Goal: Task Accomplishment & Management: Use online tool/utility

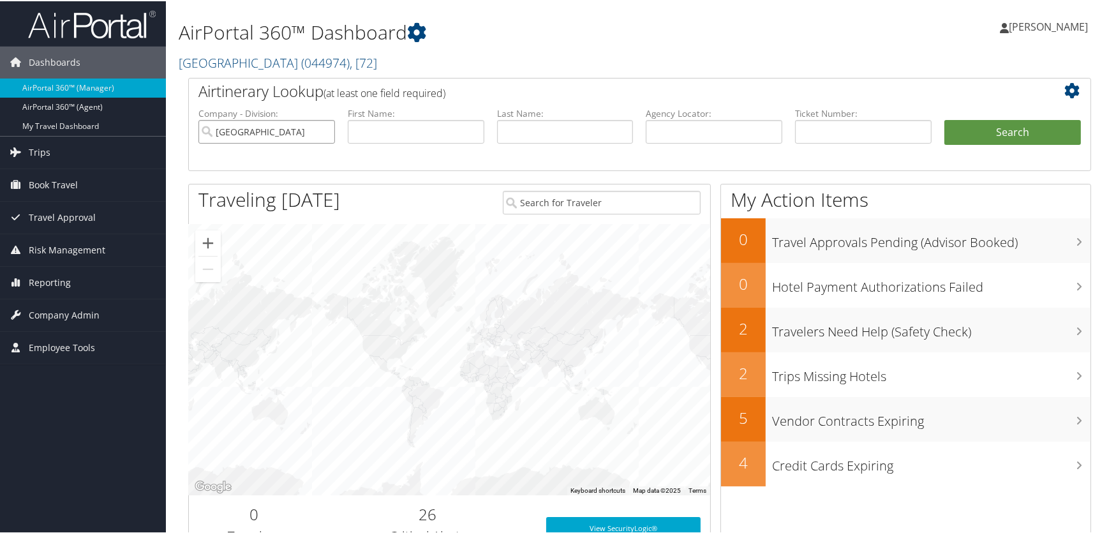
click at [326, 131] on input "[GEOGRAPHIC_DATA]" at bounding box center [266, 131] width 137 height 24
click at [689, 133] on input "text" at bounding box center [714, 131] width 137 height 24
paste input "DLP2FH"
type input "DLP2FH"
click at [984, 132] on button "Search" at bounding box center [1013, 132] width 137 height 26
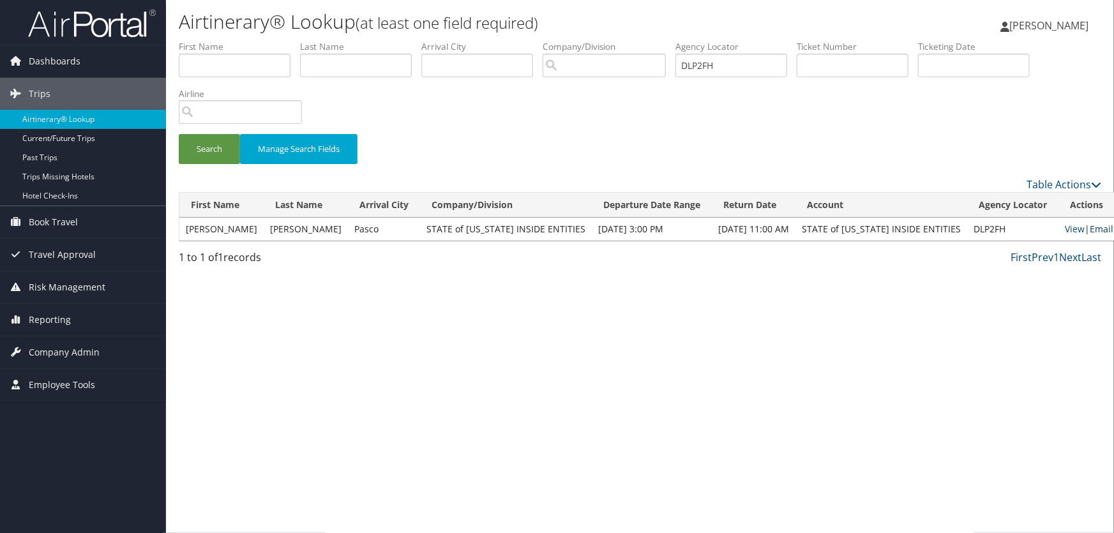
click at [1090, 228] on link "Email" at bounding box center [1102, 229] width 24 height 12
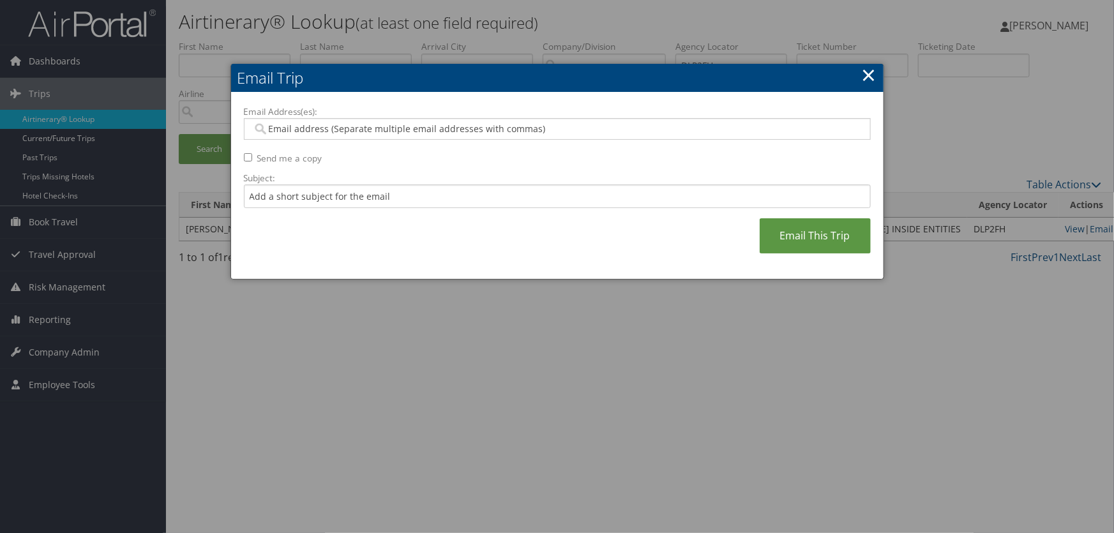
click at [587, 133] on input "Email Address(es):" at bounding box center [557, 129] width 610 height 13
type input "m"
type input "matthewjarvis@"
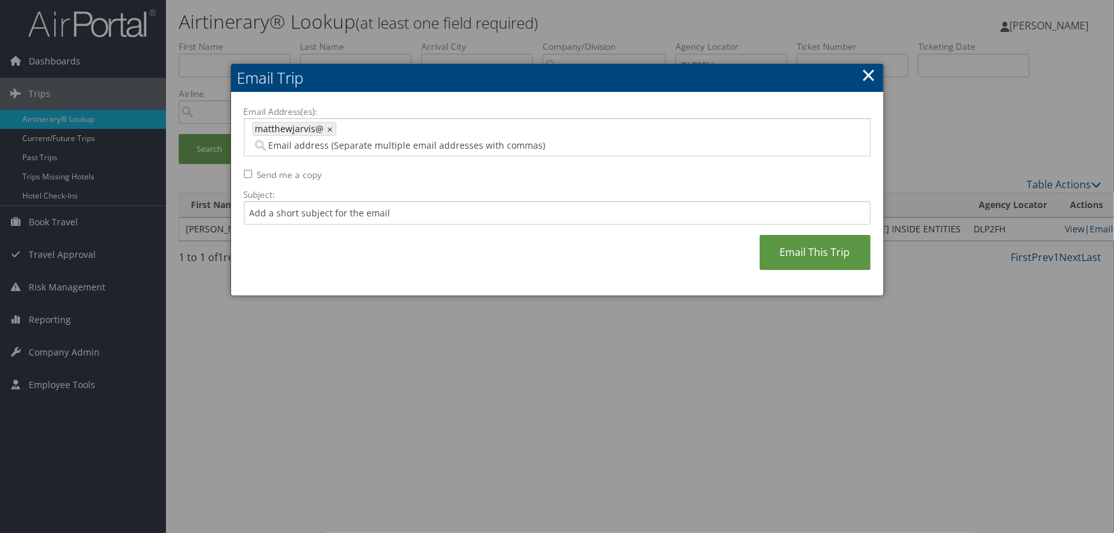
click at [1010, 294] on div at bounding box center [557, 266] width 1114 height 533
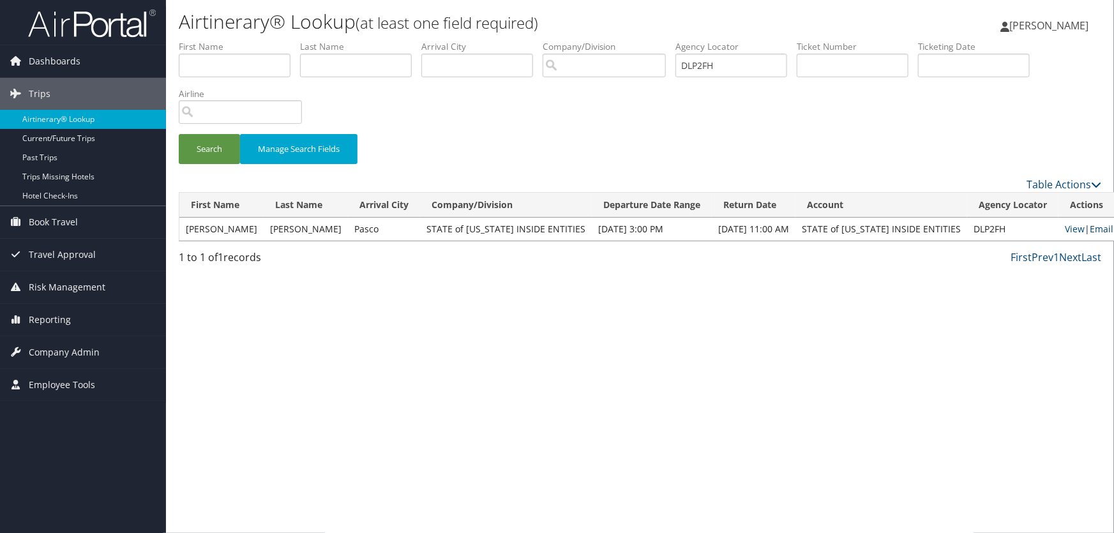
click at [1090, 227] on link "Email" at bounding box center [1102, 229] width 24 height 12
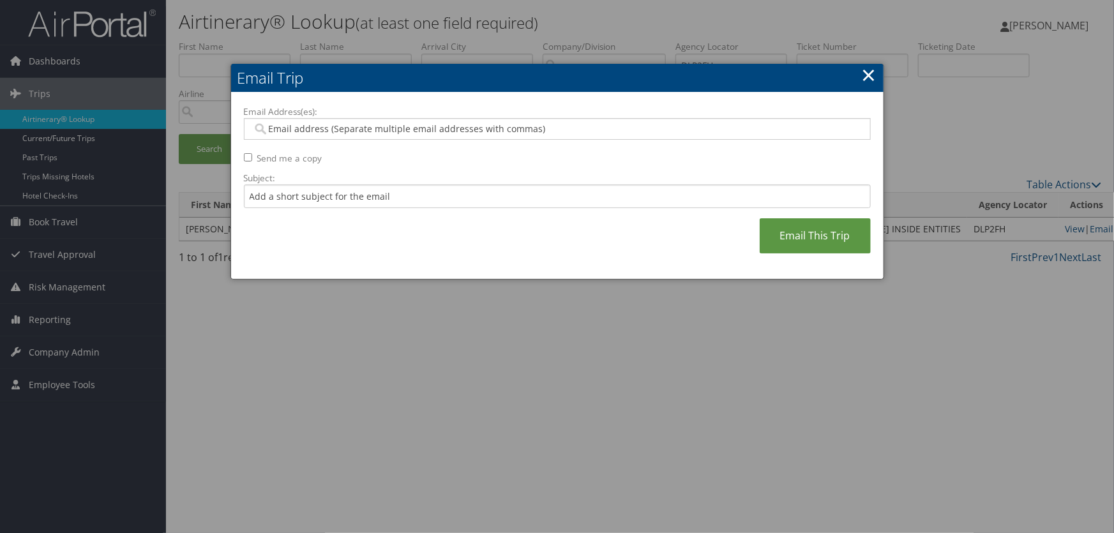
click at [299, 124] on input "Email Address(es):" at bounding box center [557, 129] width 610 height 13
type input "mattewjarvis@utah."
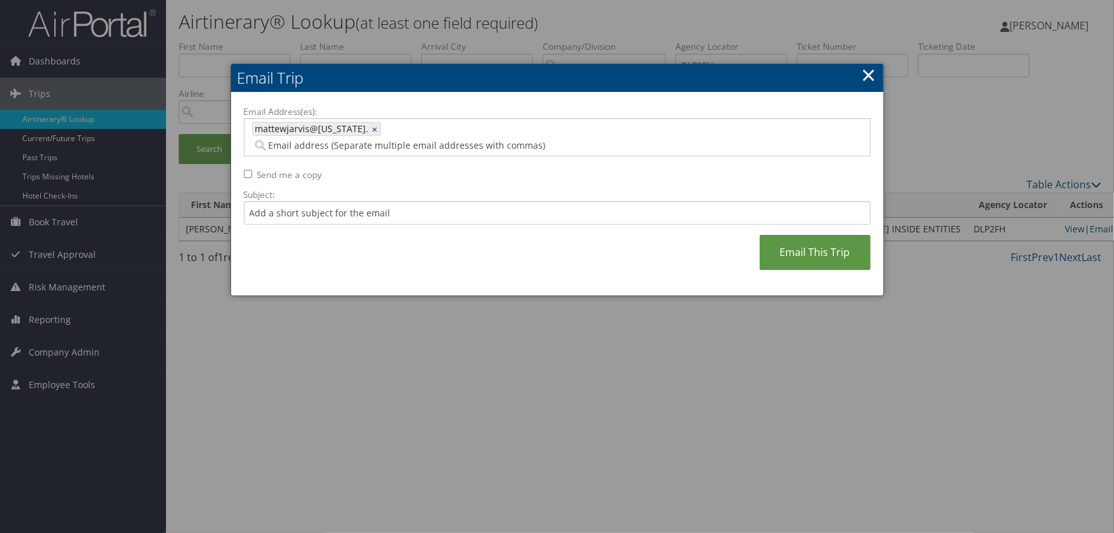
drag, startPoint x: 805, startPoint y: 234, endPoint x: 1014, endPoint y: 218, distance: 210.0
click at [805, 235] on link "Email This Trip" at bounding box center [815, 252] width 111 height 35
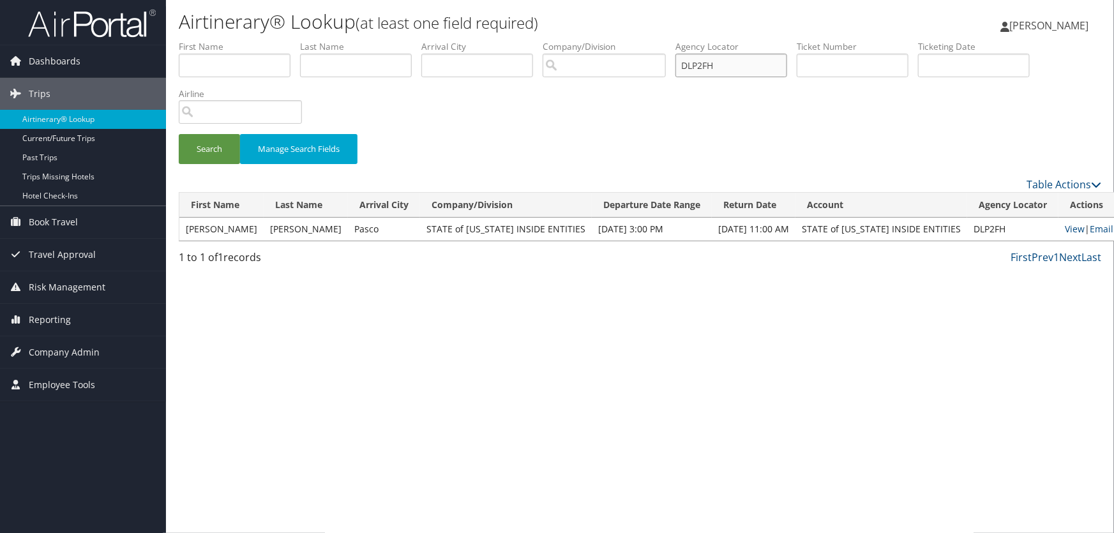
drag, startPoint x: 723, startPoint y: 68, endPoint x: 319, endPoint y: 68, distance: 404.0
click at [319, 40] on ul "First Name Last Name Departure City Arrival City Company/Division Airport/City …" at bounding box center [640, 40] width 922 height 0
paste input "6LV"
type input "DLP6LV"
click at [206, 151] on button "Search" at bounding box center [209, 149] width 61 height 30
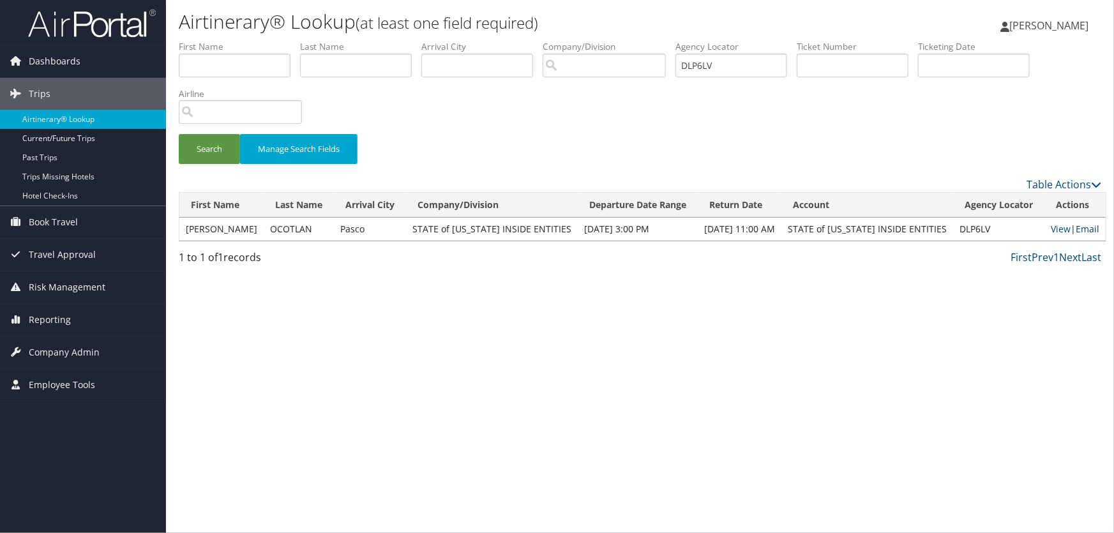
click at [1085, 227] on link "Email" at bounding box center [1087, 229] width 24 height 12
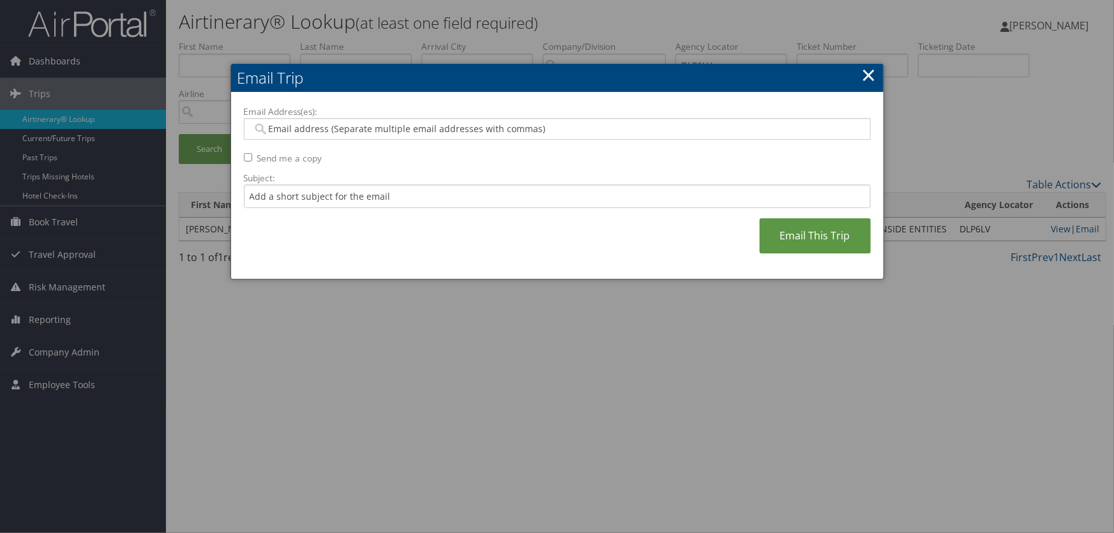
click at [325, 134] on input "Email Address(es):" at bounding box center [557, 129] width 610 height 13
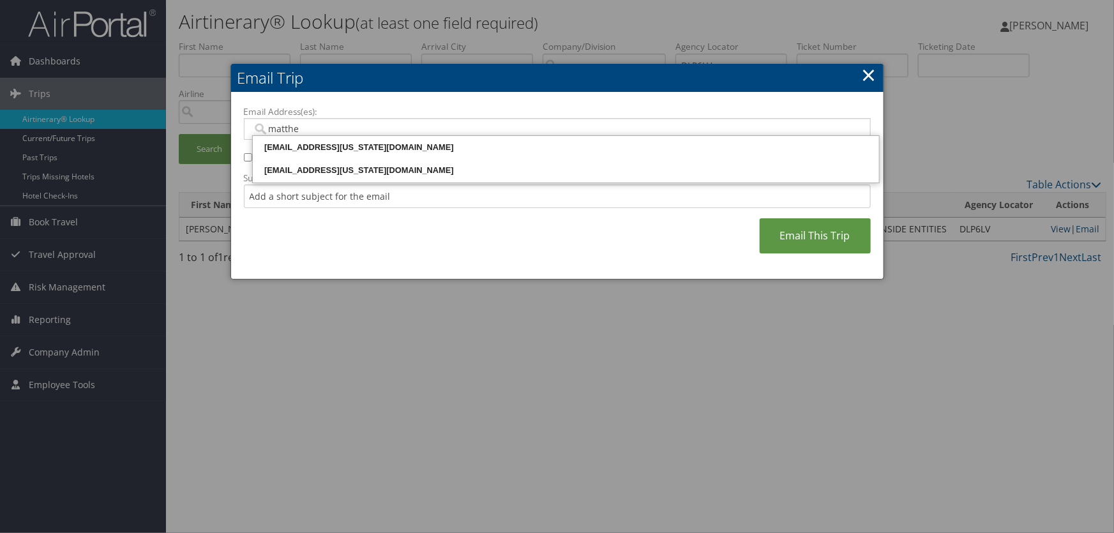
type input "matthew"
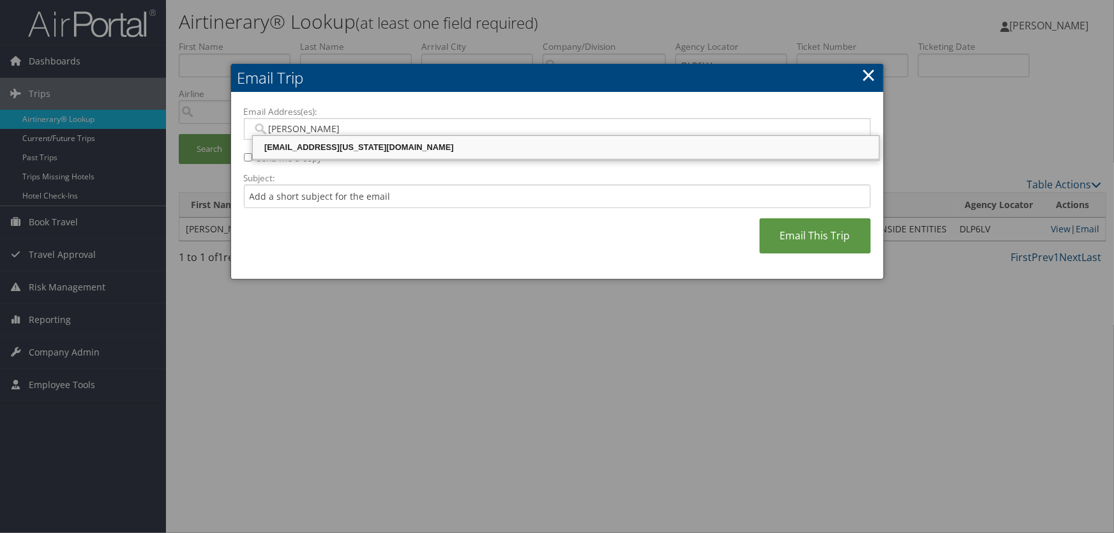
click at [362, 144] on div "MATTHEWJARVIS@UTAH.GOV" at bounding box center [566, 147] width 622 height 13
type input "MATTHEWJARVIS@UTAH.GOV"
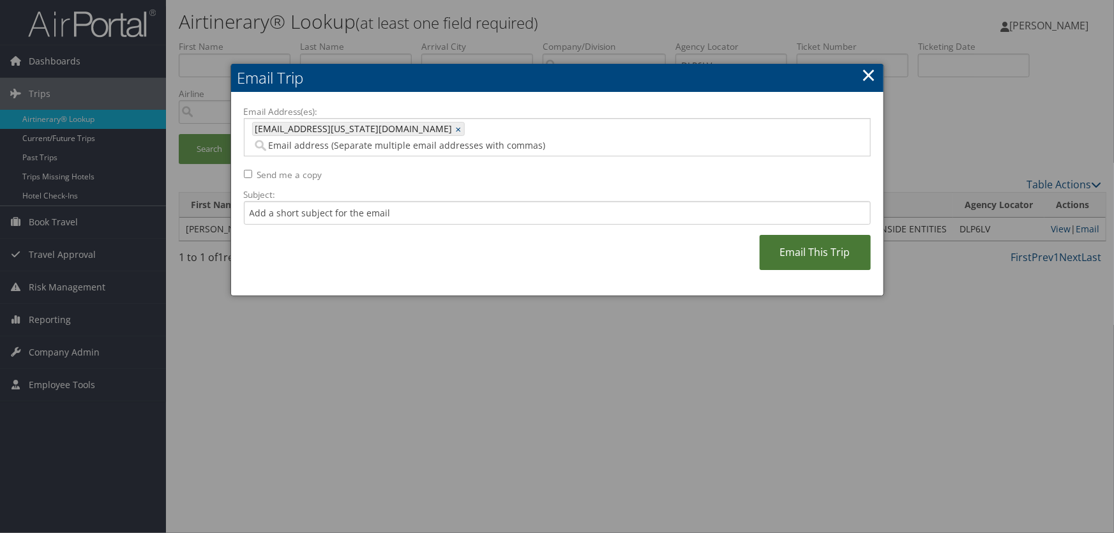
click at [822, 235] on link "Email This Trip" at bounding box center [815, 252] width 111 height 35
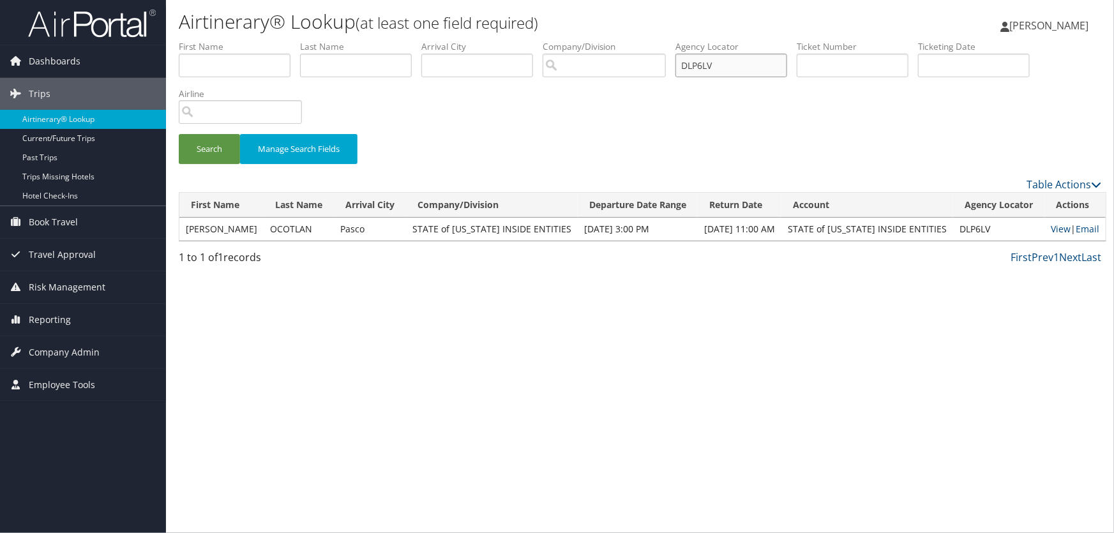
drag, startPoint x: 754, startPoint y: 66, endPoint x: 232, endPoint y: 57, distance: 522.2
click at [235, 40] on ul "First Name Last Name Departure City Arrival City Company/Division Airport/City …" at bounding box center [640, 40] width 922 height 0
paste input "569"
type input "DLP569"
click at [204, 149] on button "Search" at bounding box center [209, 149] width 61 height 30
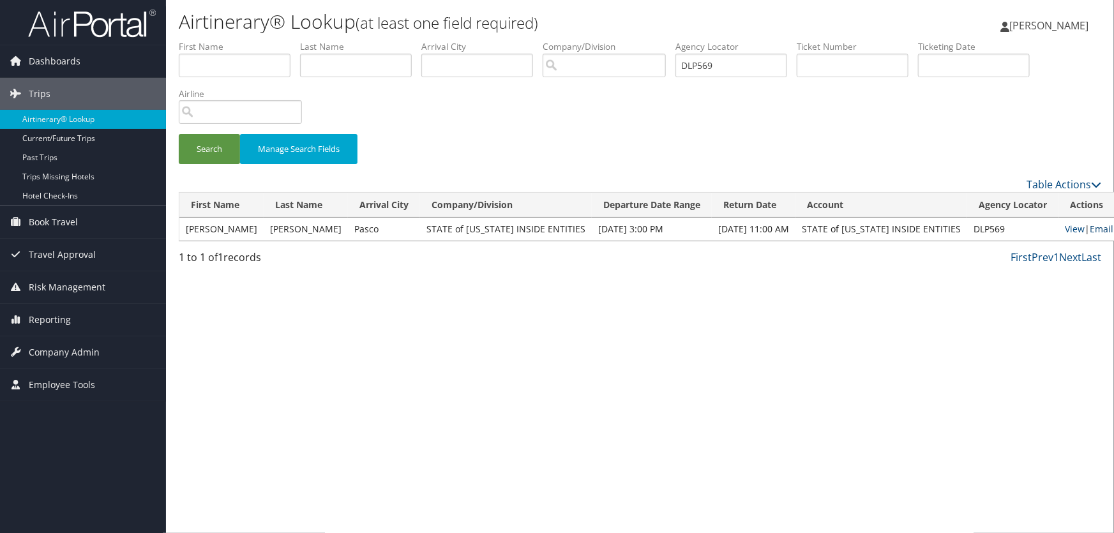
click at [1090, 226] on link "Email" at bounding box center [1102, 229] width 24 height 12
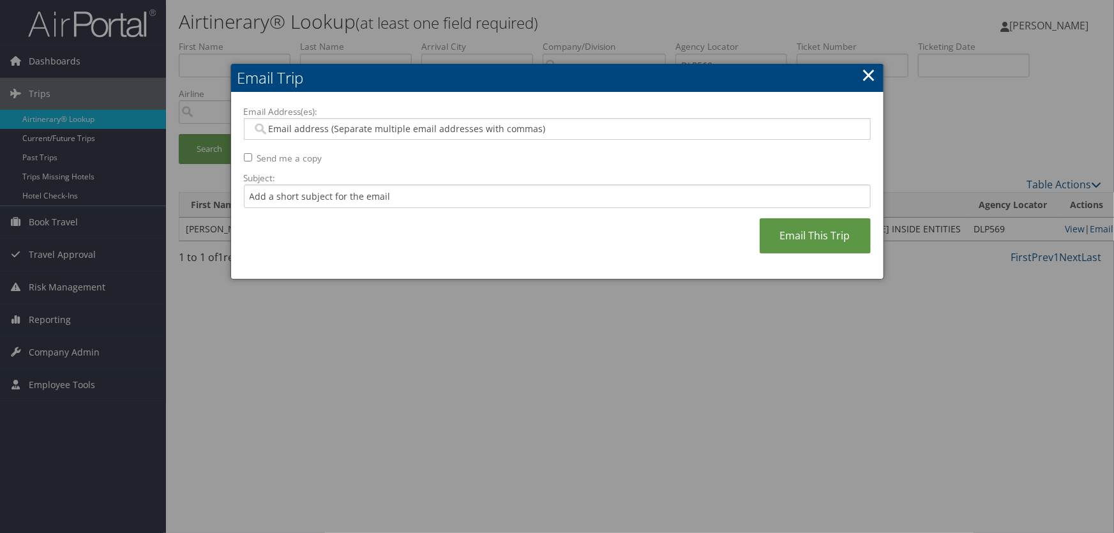
click at [572, 137] on div at bounding box center [557, 129] width 627 height 22
type input "matthew"
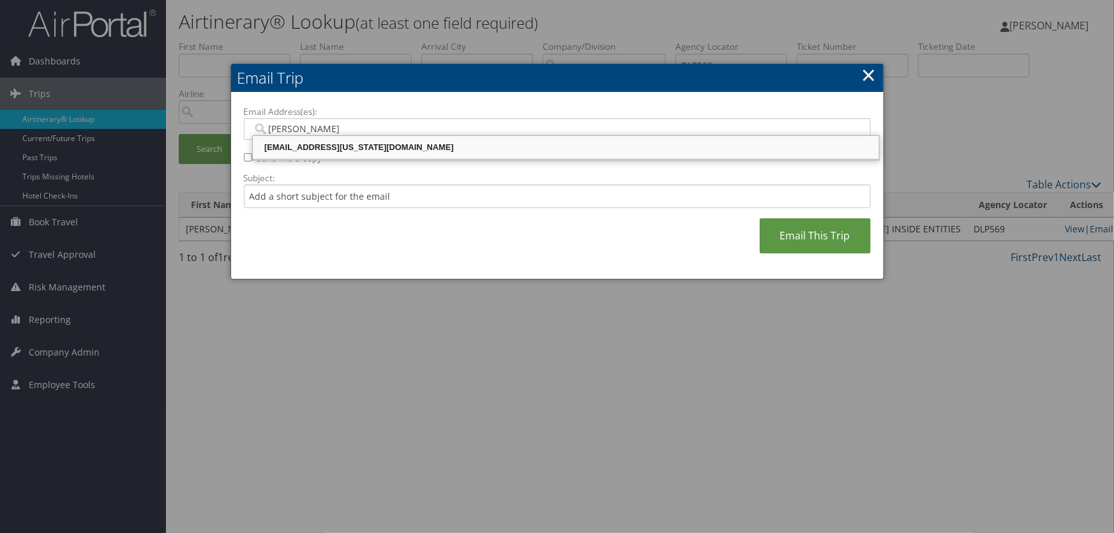
click at [341, 145] on div "MATTHEWJARVIS@UTAH.GOV" at bounding box center [566, 147] width 622 height 13
type input "MATTHEWJARVIS@UTAH.GOV"
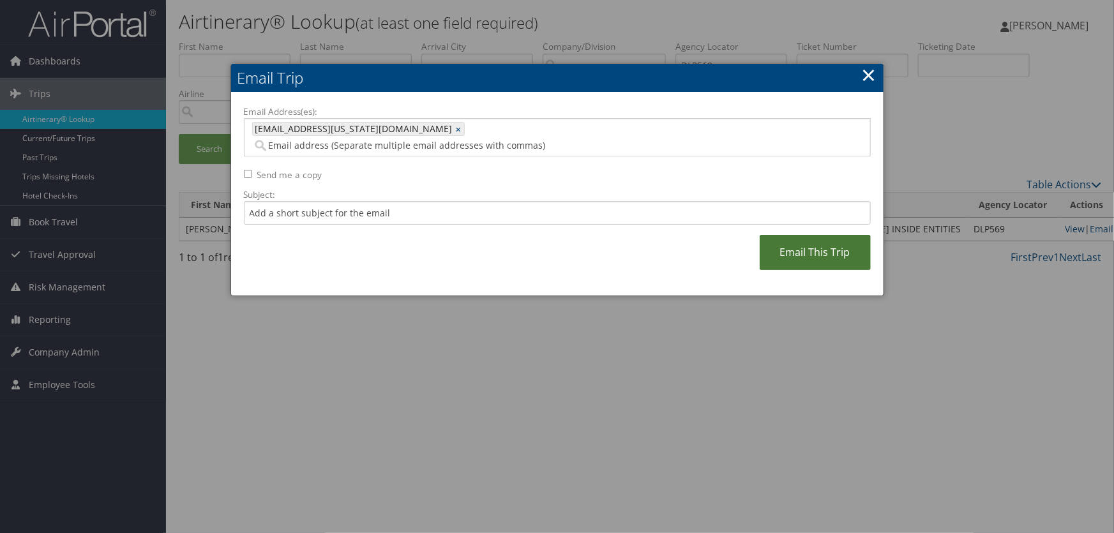
click at [807, 240] on link "Email This Trip" at bounding box center [815, 252] width 111 height 35
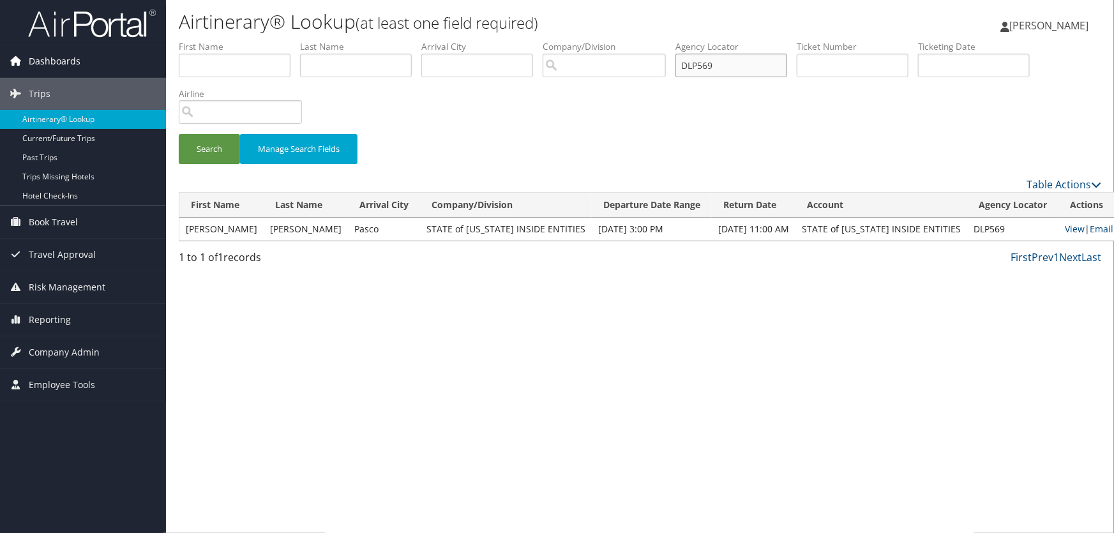
drag, startPoint x: 745, startPoint y: 65, endPoint x: 0, endPoint y: 65, distance: 745.5
click at [0, 65] on div "Dashboards AirPortal 360™ (Manager) AirPortal 360™ (Agent) My Travel Dashboard …" at bounding box center [557, 266] width 1114 height 533
click at [211, 146] on button "Search" at bounding box center [209, 149] width 61 height 30
drag, startPoint x: 736, startPoint y: 63, endPoint x: 19, endPoint y: 52, distance: 717.5
click at [19, 52] on div "Dashboards AirPortal 360™ (Manager) AirPortal 360™ (Agent) My Travel Dashboard …" at bounding box center [557, 266] width 1114 height 533
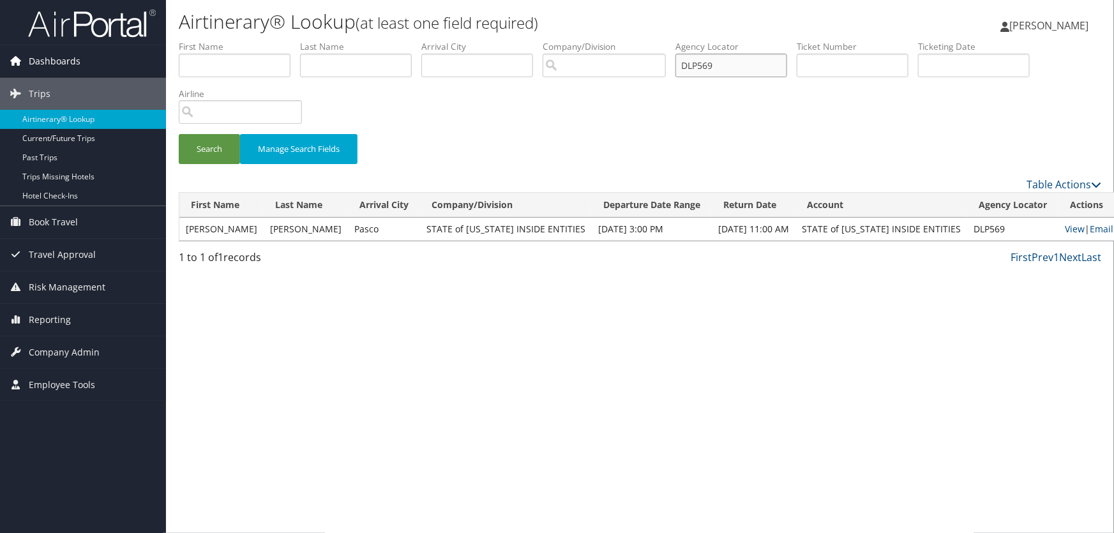
paste input "3YG"
type input "DLP3YG"
drag, startPoint x: 207, startPoint y: 147, endPoint x: 203, endPoint y: 153, distance: 7.3
click at [206, 147] on button "Search" at bounding box center [209, 149] width 61 height 30
click at [1090, 227] on link "Email" at bounding box center [1102, 229] width 24 height 12
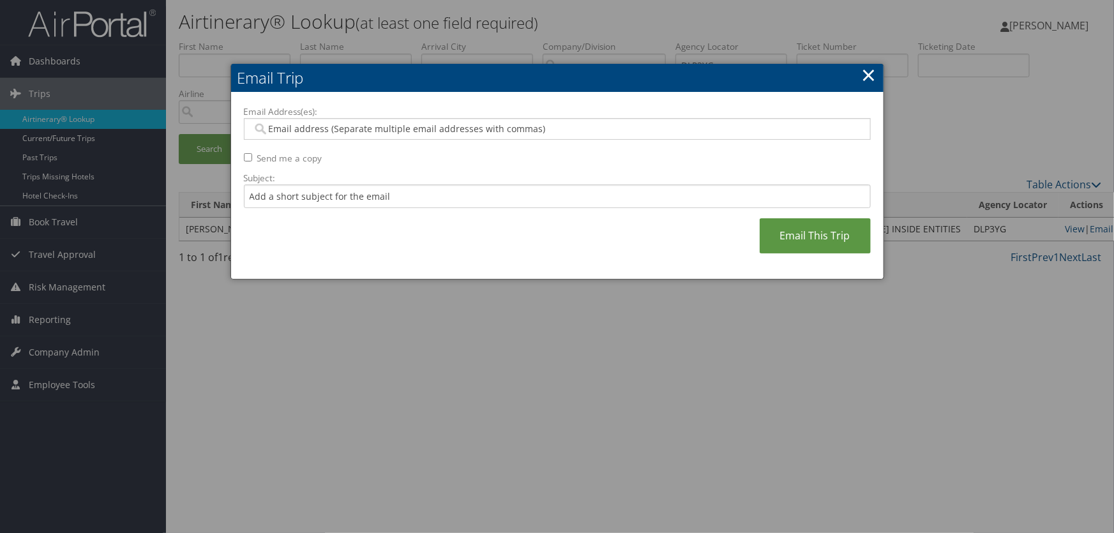
click at [332, 126] on input "Email Address(es):" at bounding box center [557, 129] width 610 height 13
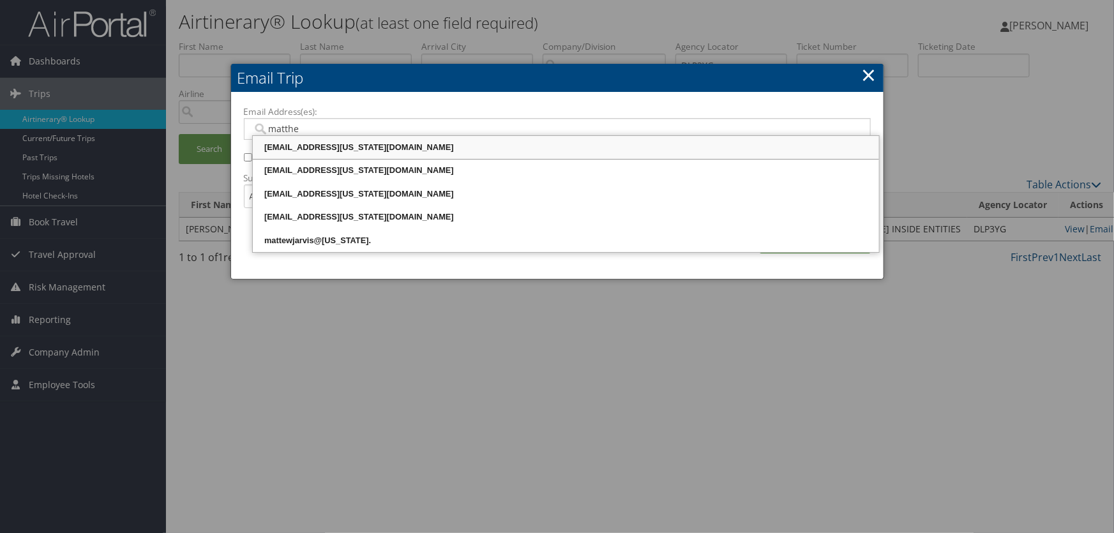
type input "matthew"
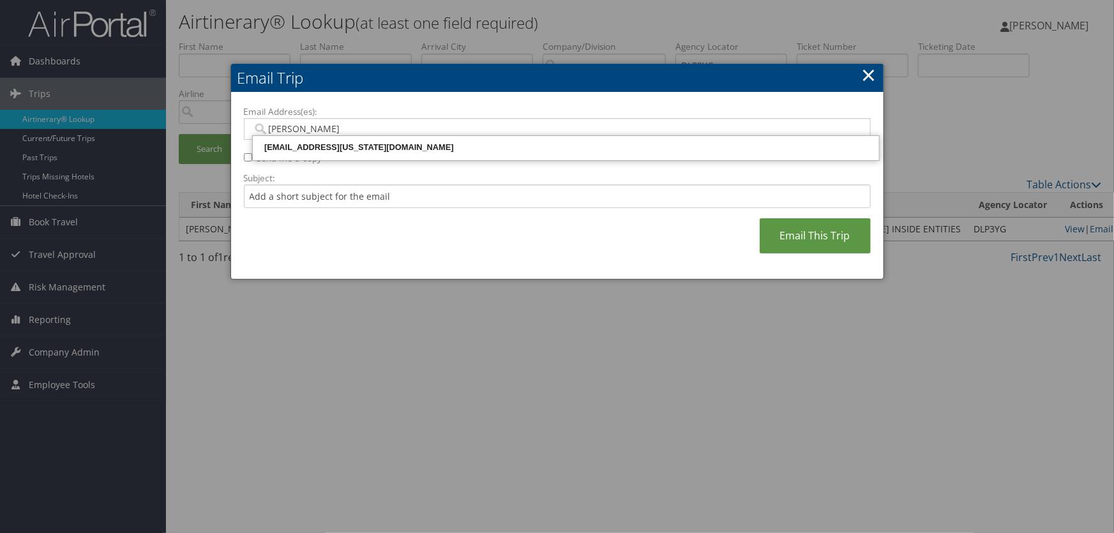
click at [345, 144] on div "MATTHEWJARVIS@UTAH.GOV" at bounding box center [566, 147] width 622 height 13
type input "MATTHEWJARVIS@UTAH.GOV"
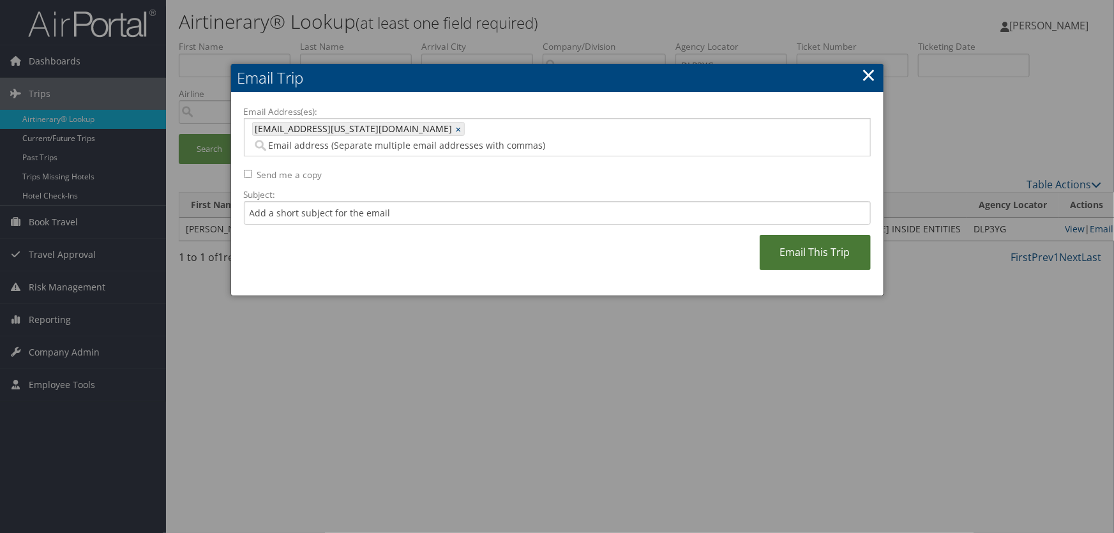
click at [827, 244] on link "Email This Trip" at bounding box center [815, 252] width 111 height 35
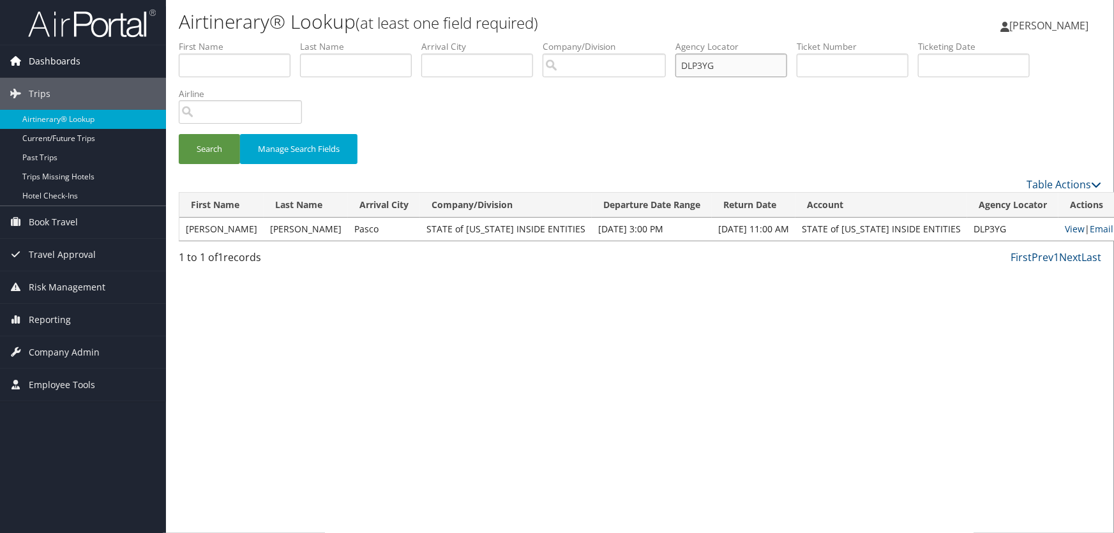
drag, startPoint x: 735, startPoint y: 69, endPoint x: 0, endPoint y: 54, distance: 734.8
click at [0, 54] on div "Dashboards AirPortal 360™ (Manager) AirPortal 360™ (Agent) My Travel Dashboard …" at bounding box center [557, 266] width 1114 height 533
paste input "8B8"
type input "DLP8B8"
click at [202, 142] on button "Search" at bounding box center [209, 149] width 61 height 30
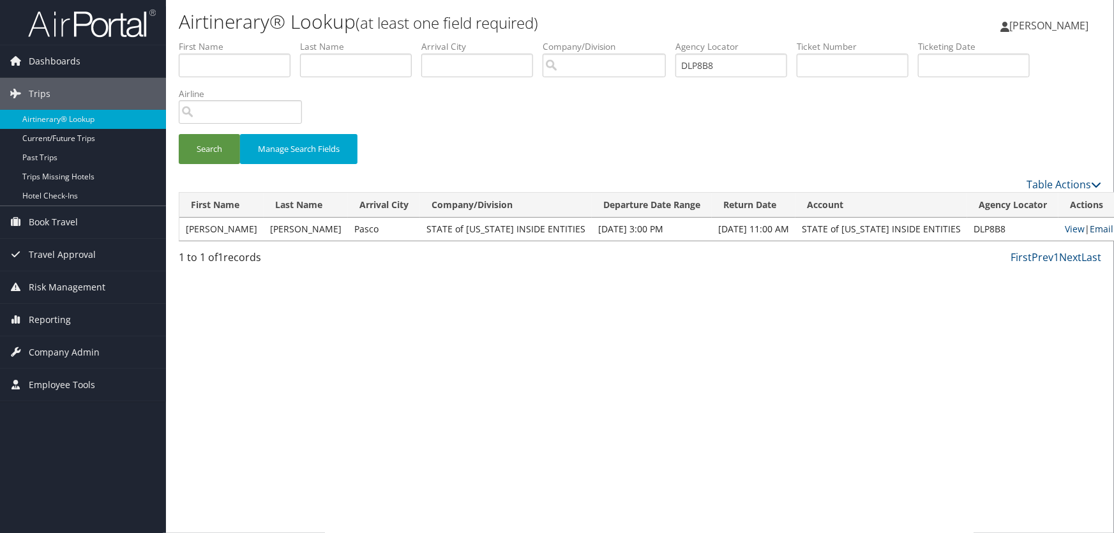
click at [1090, 230] on link "Email" at bounding box center [1102, 229] width 24 height 12
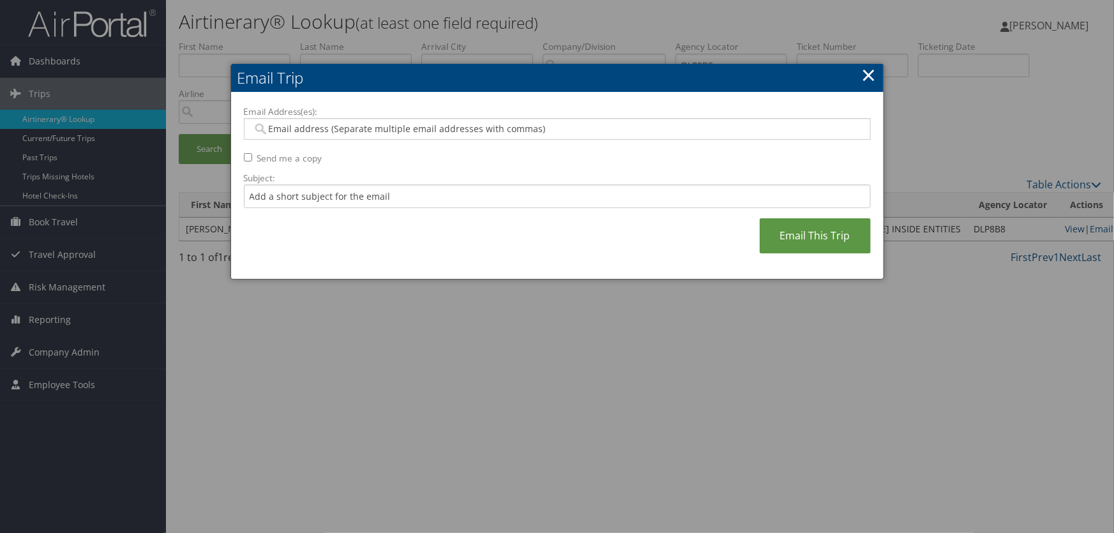
click at [391, 127] on input "Email Address(es):" at bounding box center [557, 129] width 610 height 13
type input "matthew"
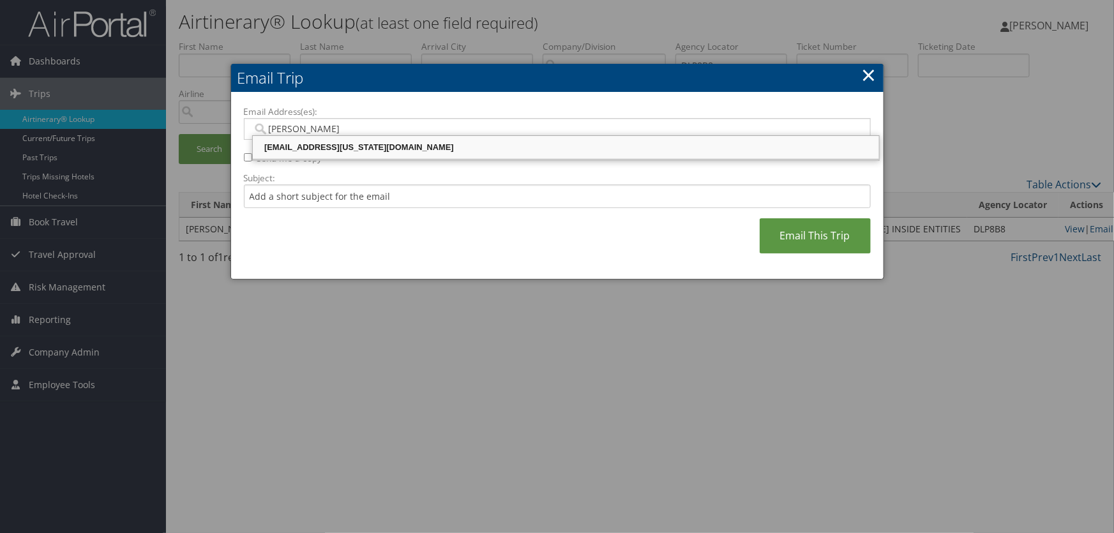
click at [377, 141] on div "MATTHEWJARVIS@UTAH.GOV" at bounding box center [566, 147] width 622 height 13
type input "MATTHEWJARVIS@UTAH.GOV"
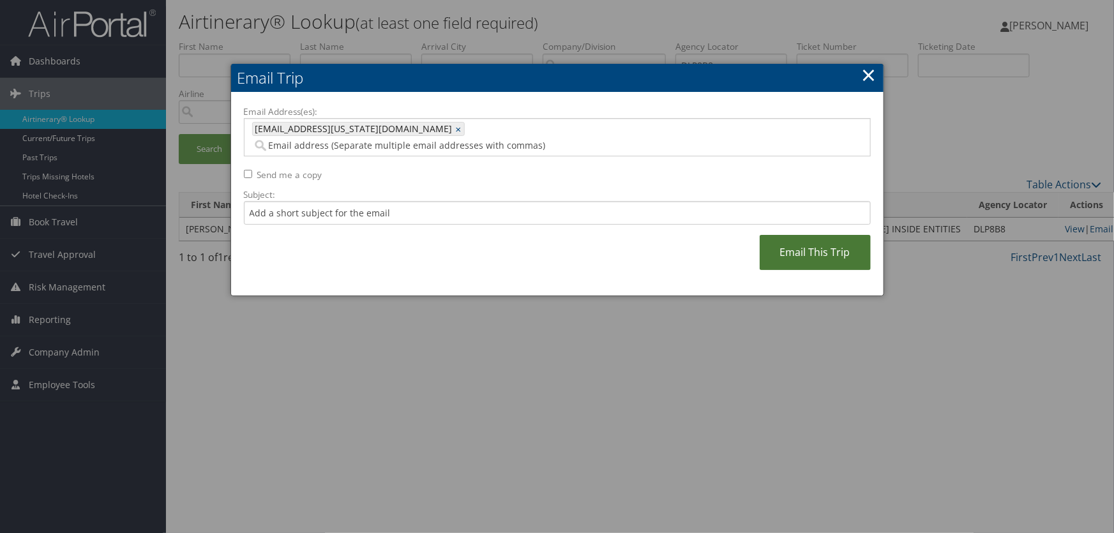
click at [784, 239] on link "Email This Trip" at bounding box center [815, 252] width 111 height 35
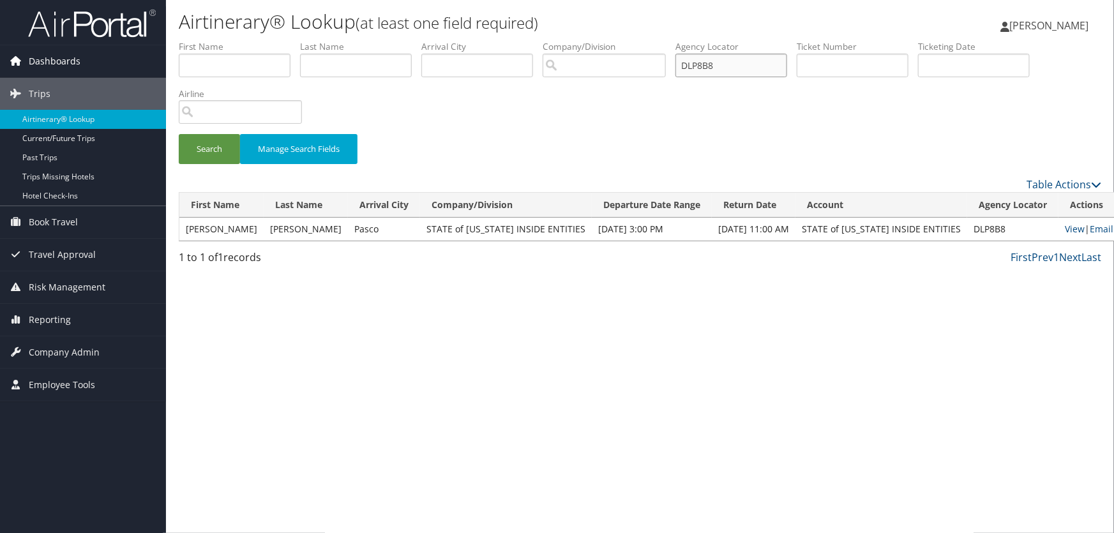
drag, startPoint x: 753, startPoint y: 57, endPoint x: 29, endPoint y: 61, distance: 724.4
click at [32, 62] on div "Dashboards AirPortal 360™ (Manager) AirPortal 360™ (Agent) My Travel Dashboard …" at bounding box center [557, 266] width 1114 height 533
paste input "Z9"
type input "DLP8Z9"
click at [207, 142] on button "Search" at bounding box center [209, 149] width 61 height 30
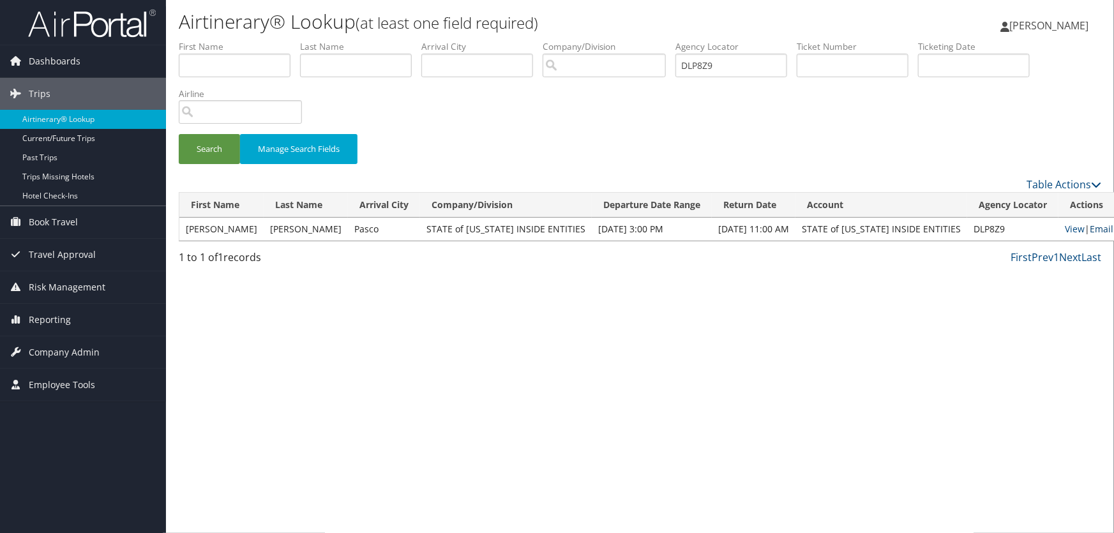
click at [1090, 224] on link "Email" at bounding box center [1102, 229] width 24 height 12
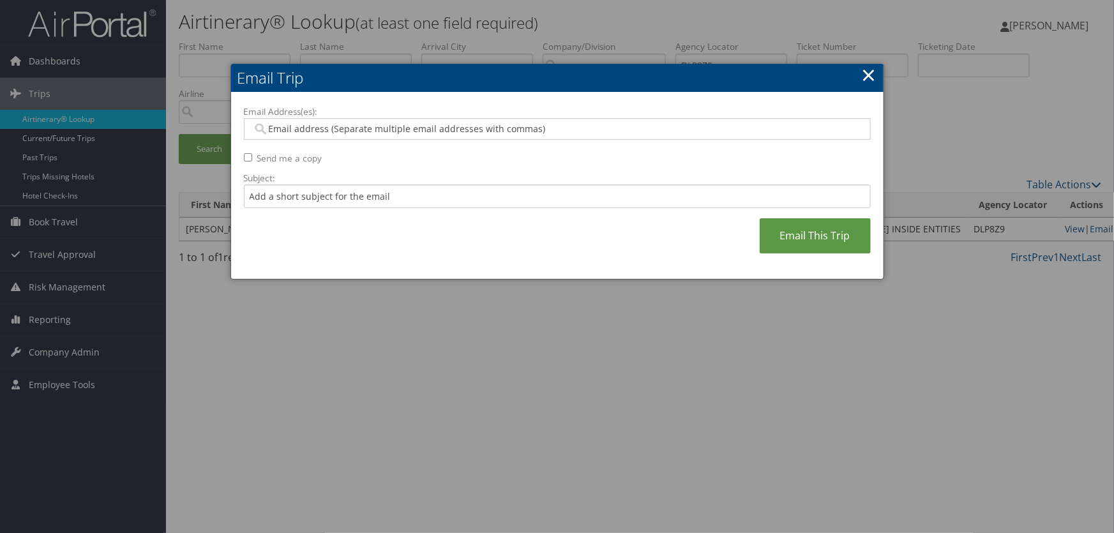
click at [335, 128] on input "Email Address(es):" at bounding box center [557, 129] width 610 height 13
type input "matthew"
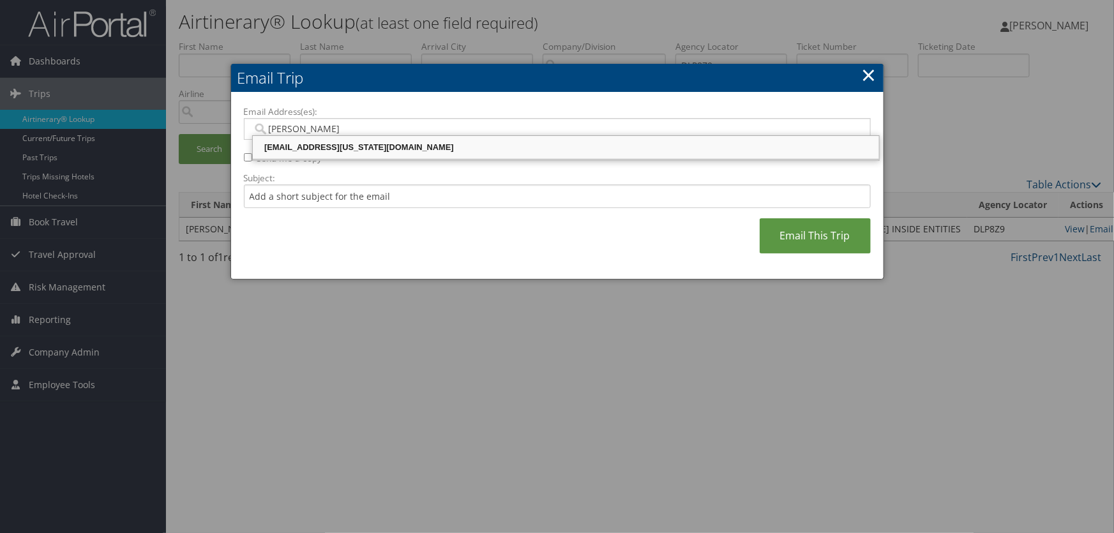
click at [359, 146] on div "MATTHEWJARVIS@UTAH.GOV" at bounding box center [566, 147] width 622 height 13
type input "MATTHEWJARVIS@UTAH.GOV"
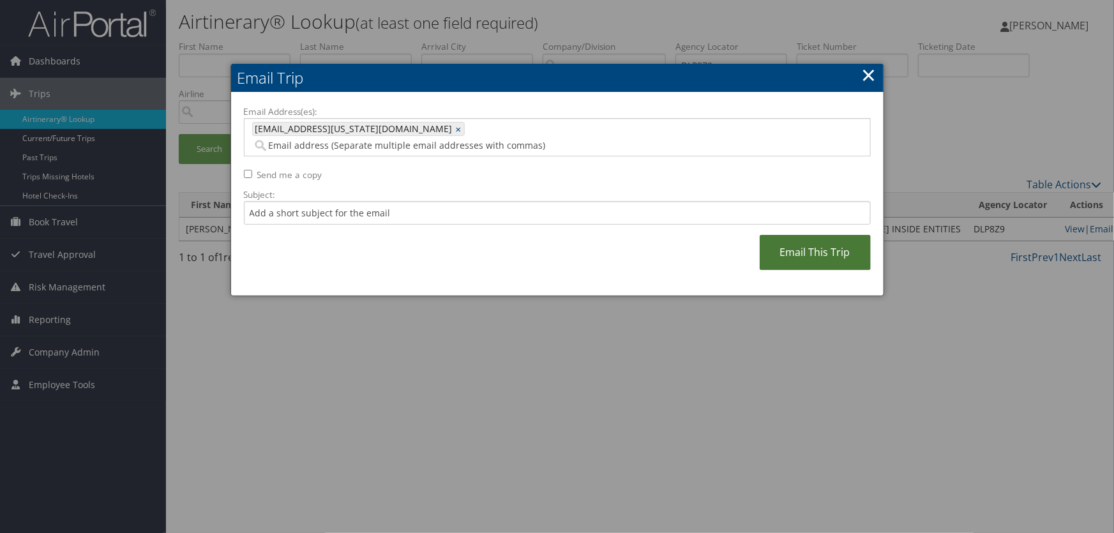
click at [817, 235] on link "Email This Trip" at bounding box center [815, 252] width 111 height 35
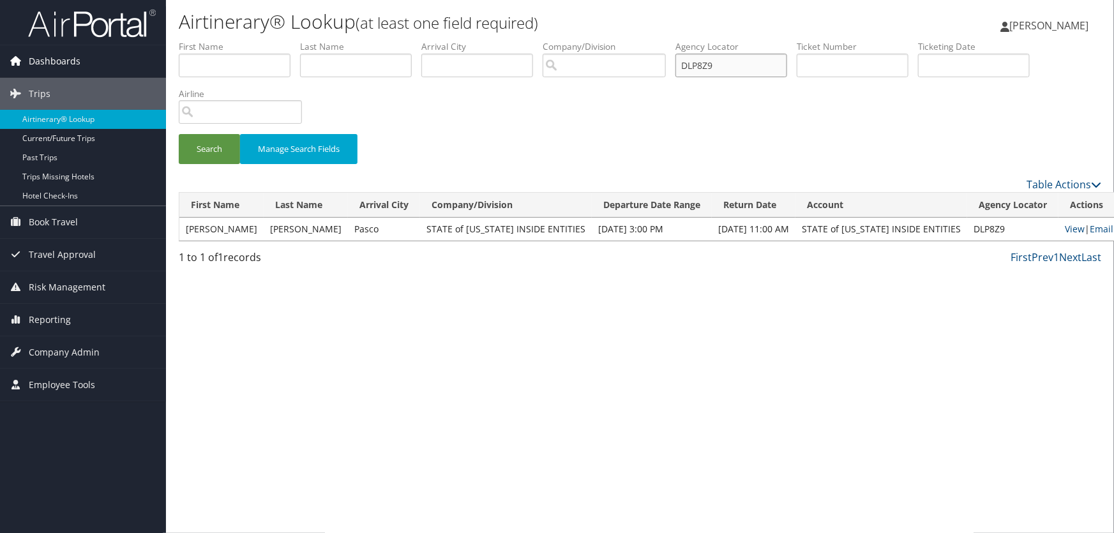
drag, startPoint x: 753, startPoint y: 66, endPoint x: 0, endPoint y: 61, distance: 753.2
click at [0, 61] on div "Dashboards AirPortal 360™ (Manager) AirPortal 360™ (Agent) My Travel Dashboard …" at bounding box center [557, 266] width 1114 height 533
paste input "7PX"
type input "DLP7PX"
click at [209, 151] on button "Search" at bounding box center [209, 149] width 61 height 30
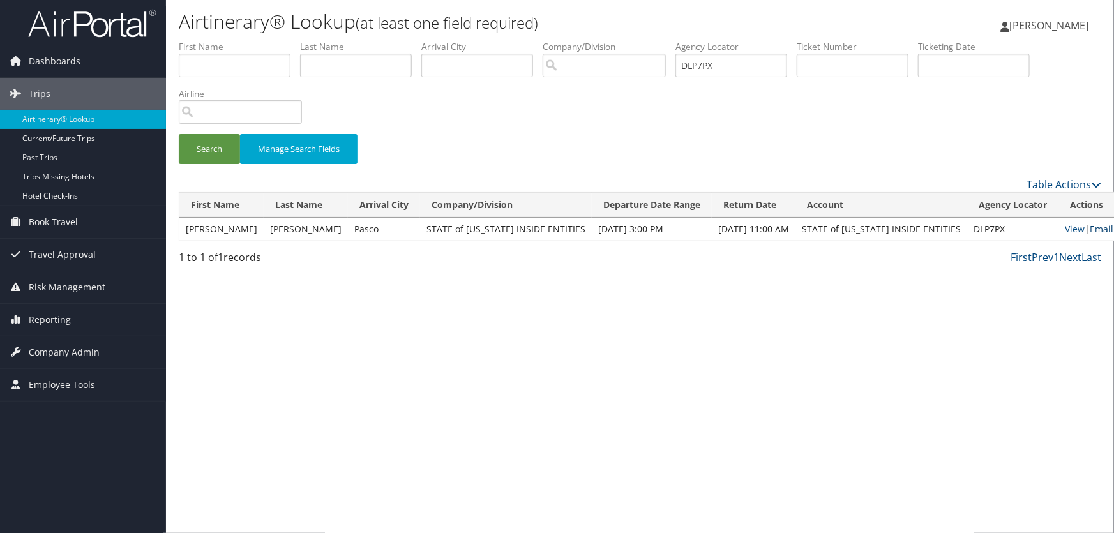
click at [1090, 230] on link "Email" at bounding box center [1102, 229] width 24 height 12
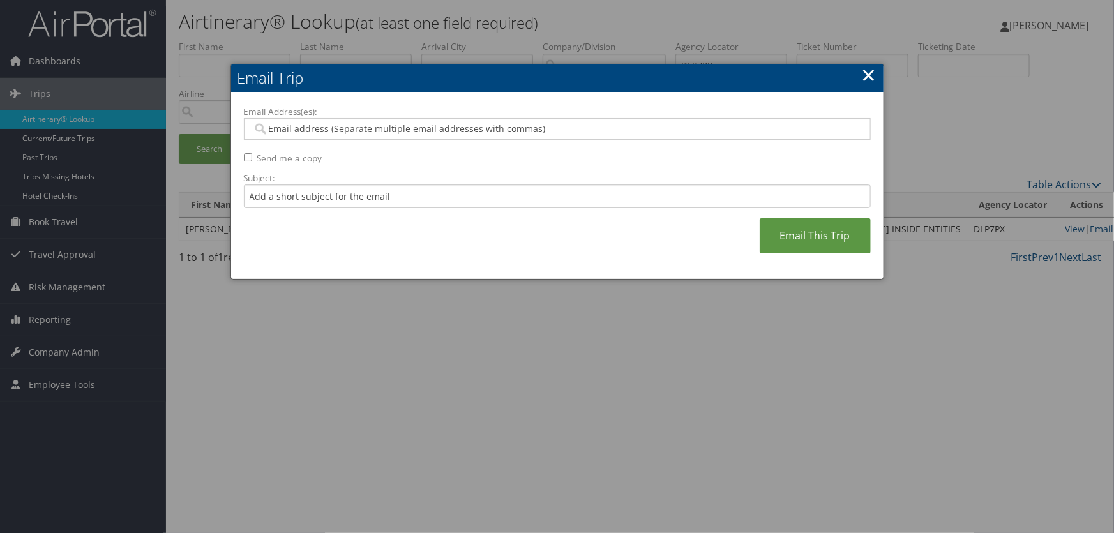
click at [401, 134] on input "Email Address(es):" at bounding box center [557, 129] width 610 height 13
type input "matthew"
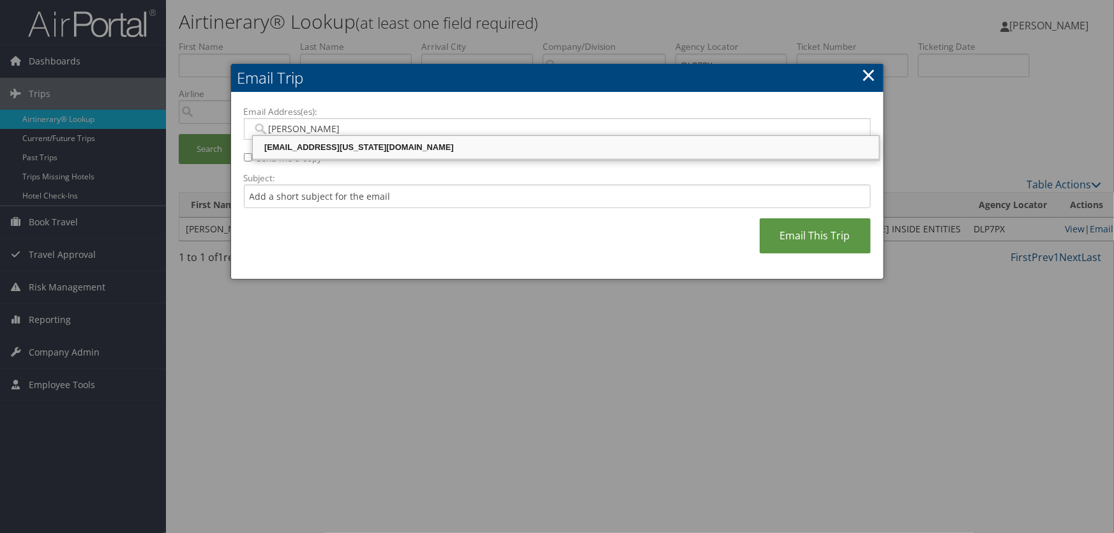
click at [401, 146] on div "MATTHEWJARVIS@UTAH.GOV" at bounding box center [566, 147] width 622 height 13
type input "MATTHEWJARVIS@UTAH.GOV"
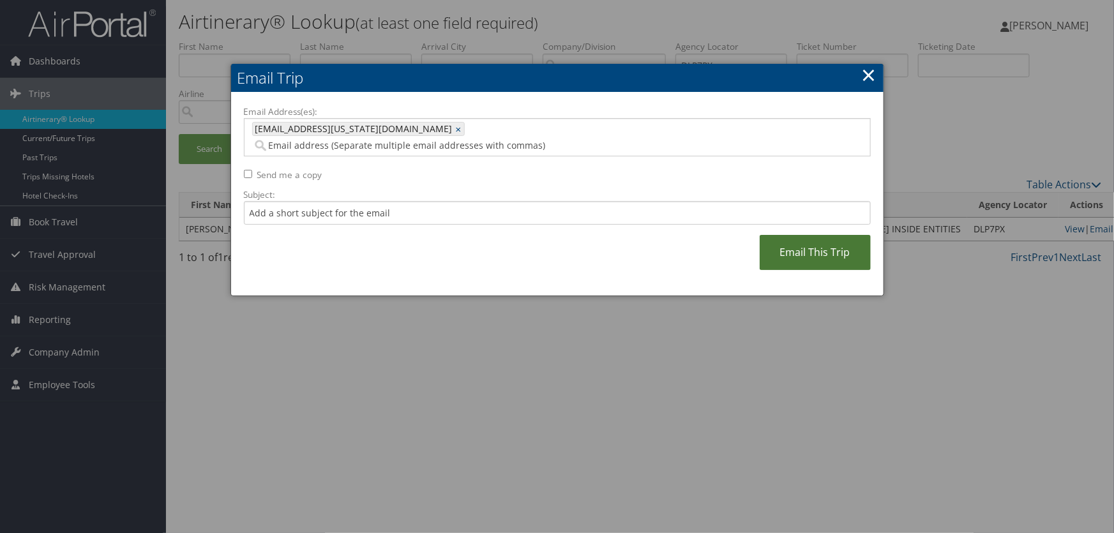
click at [829, 243] on link "Email This Trip" at bounding box center [815, 252] width 111 height 35
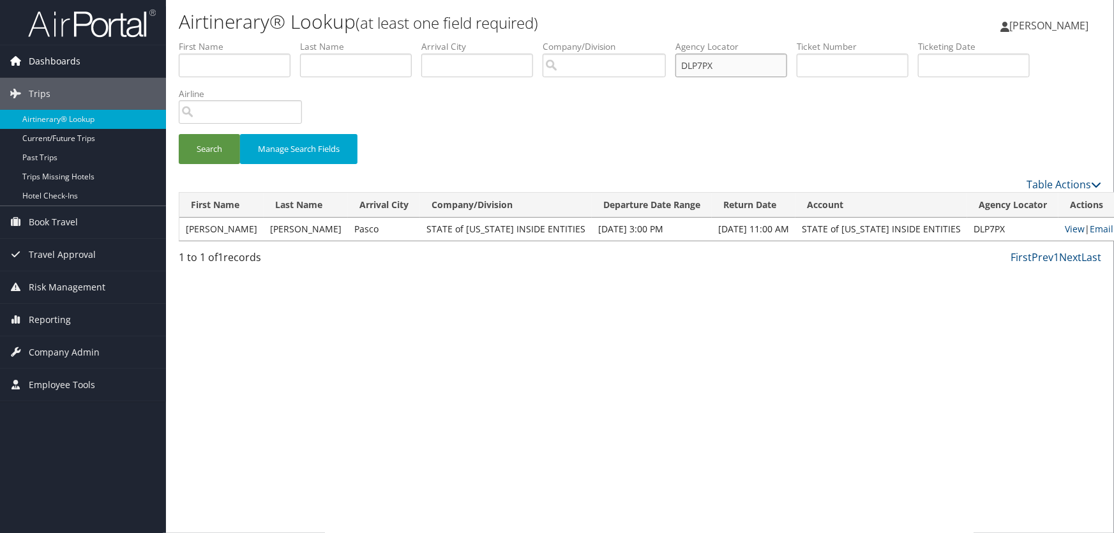
drag, startPoint x: 744, startPoint y: 71, endPoint x: 0, endPoint y: 61, distance: 744.3
click at [0, 61] on div "Dashboards AirPortal 360™ (Manager) AirPortal 360™ (Agent) My Travel Dashboard …" at bounding box center [557, 266] width 1114 height 533
paste input "71"
type input "DLP771"
drag, startPoint x: 213, startPoint y: 153, endPoint x: 204, endPoint y: 158, distance: 9.7
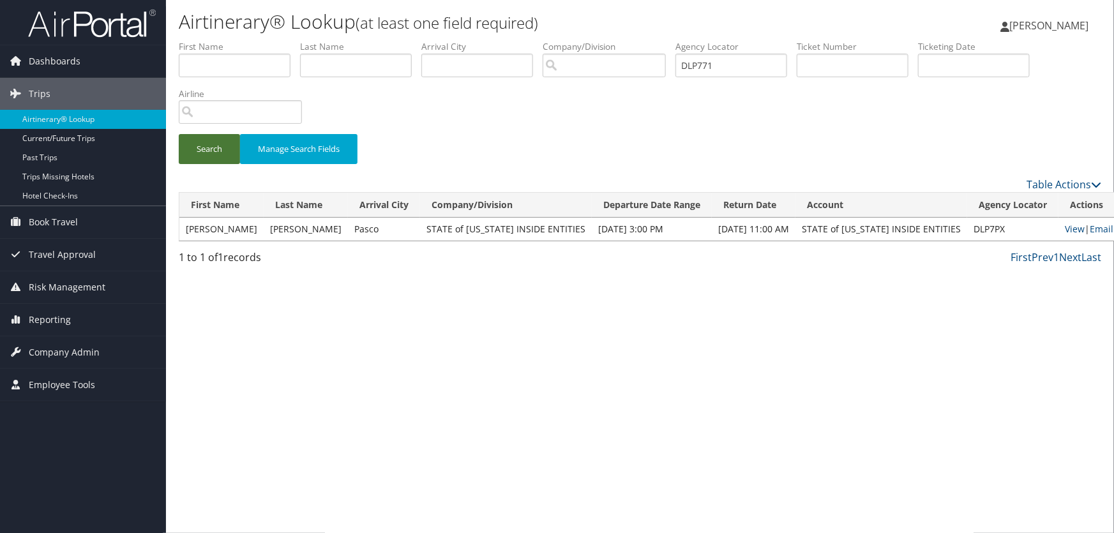
click at [213, 153] on button "Search" at bounding box center [209, 149] width 61 height 30
click at [1090, 230] on link "Email" at bounding box center [1102, 229] width 24 height 12
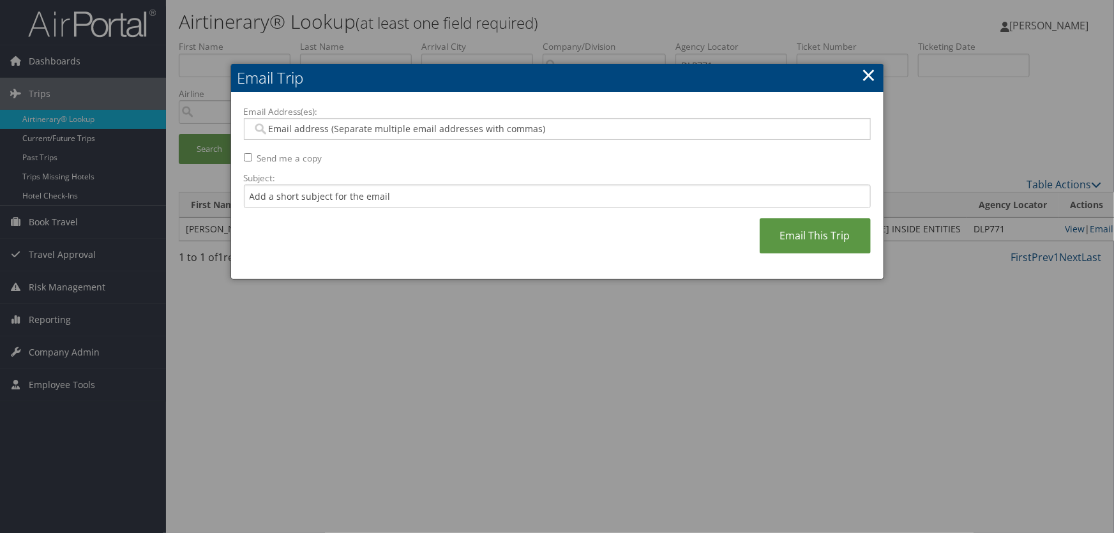
click at [280, 130] on input "Email Address(es):" at bounding box center [557, 129] width 610 height 13
type input "matthew"
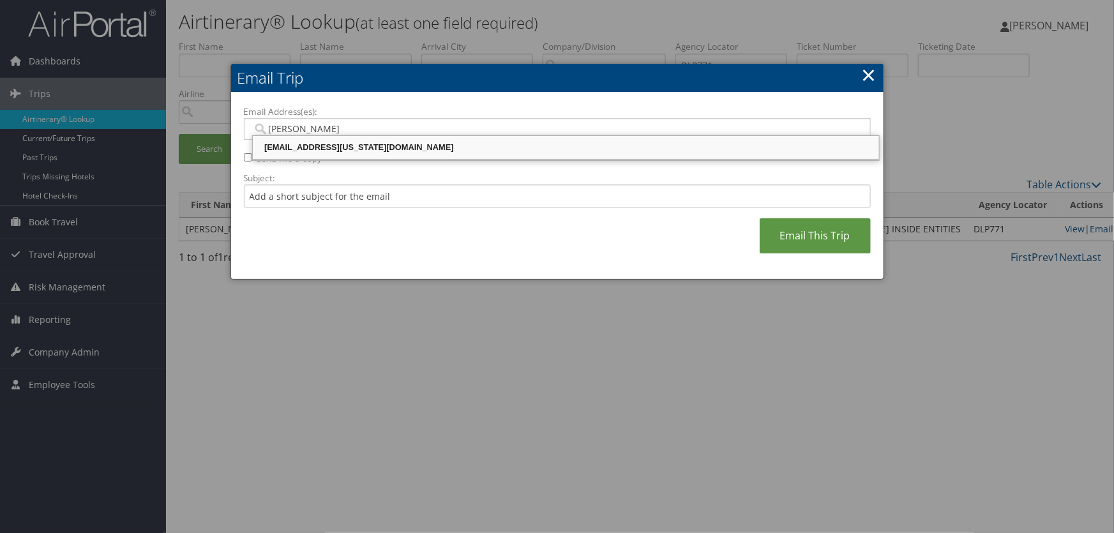
click at [382, 143] on div "MATTHEWJARVIS@UTAH.GOV" at bounding box center [566, 147] width 622 height 13
type input "MATTHEWJARVIS@UTAH.GOV"
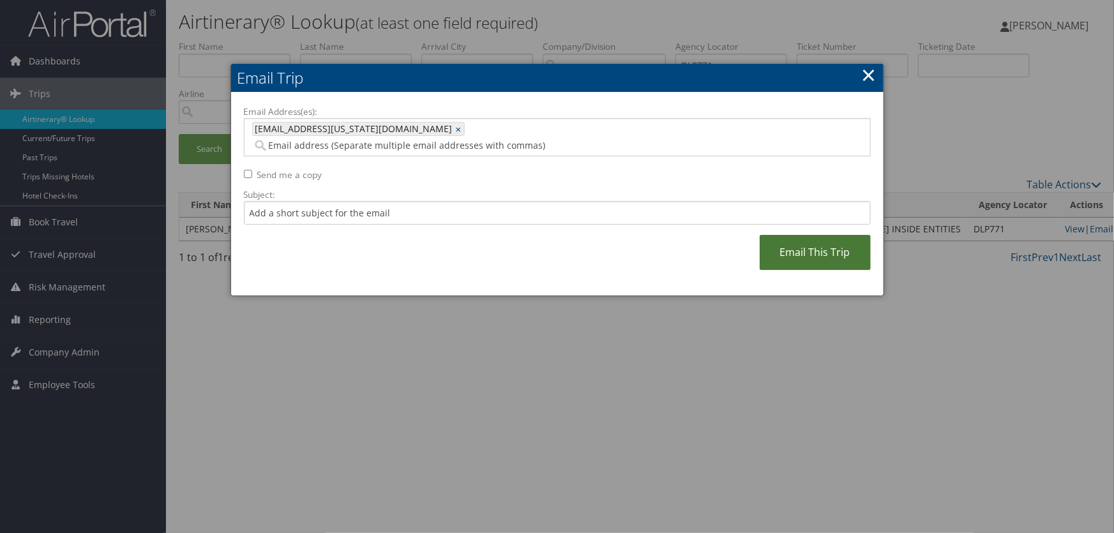
click at [821, 235] on link "Email This Trip" at bounding box center [815, 252] width 111 height 35
